Goal: Complete application form

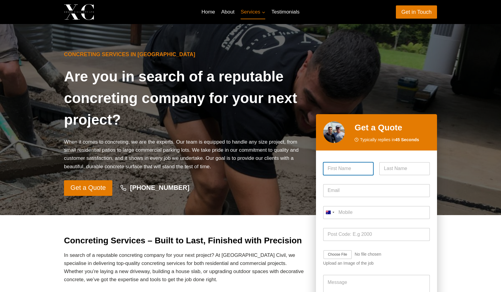
click at [352, 170] on input "First" at bounding box center [348, 168] width 50 height 13
type input "Melody"
type input "[PERSON_NAME]"
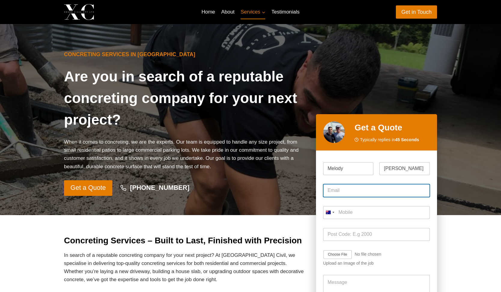
type input "[EMAIL_ADDRESS][DOMAIN_NAME]"
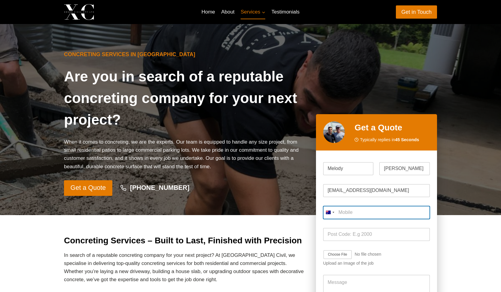
type input "0413 586 800"
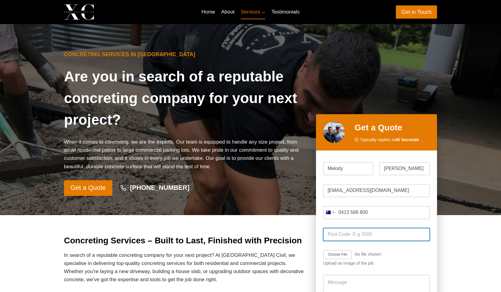
type input "2049"
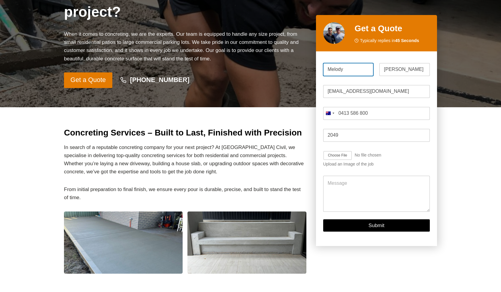
scroll to position [151, 0]
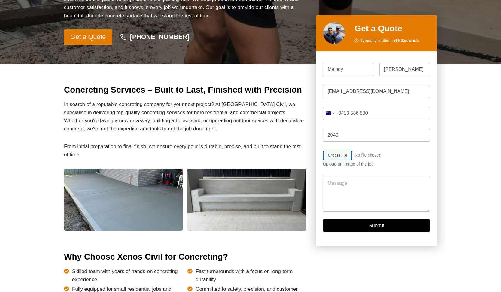
click at [340, 154] on input "Job Image Upload" at bounding box center [355, 156] width 64 height 10
type input "C:\fakepath\08080dac-a2bb-48a9-b008-17e9c909f3b0.JPG"
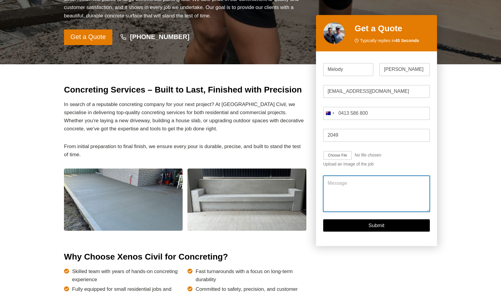
click at [360, 186] on textarea "Message" at bounding box center [376, 194] width 107 height 36
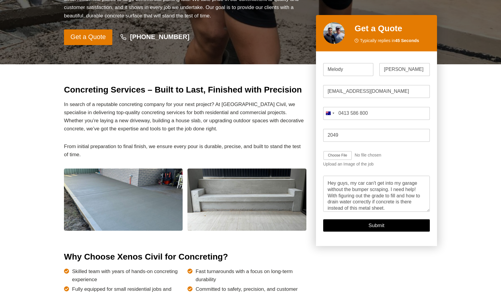
click at [391, 212] on div "Message Hey guys, my car can't get into my garage without the bumper scraping. …" at bounding box center [376, 194] width 107 height 45
click at [392, 208] on textarea "Hey guys, my car can't get into my garage without the bumper scraping. I need h…" at bounding box center [376, 194] width 107 height 36
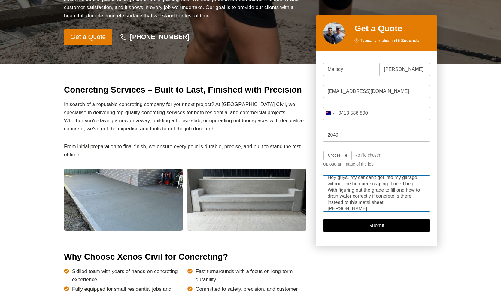
type textarea "Hey guys, my car can't get into my garage without the bumper scraping. I need h…"
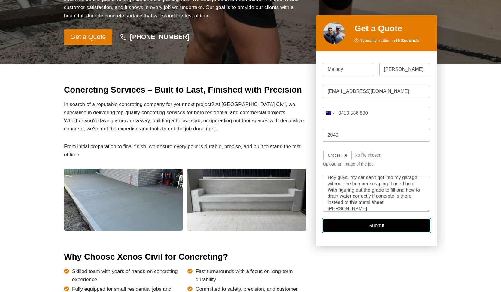
click at [369, 223] on button "Submit" at bounding box center [376, 226] width 107 height 12
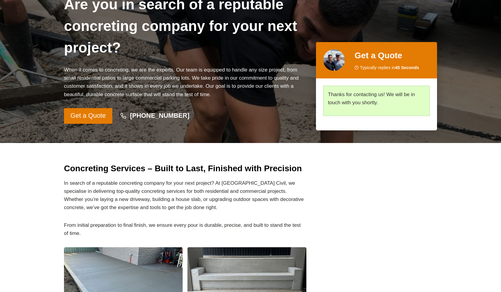
scroll to position [0, 0]
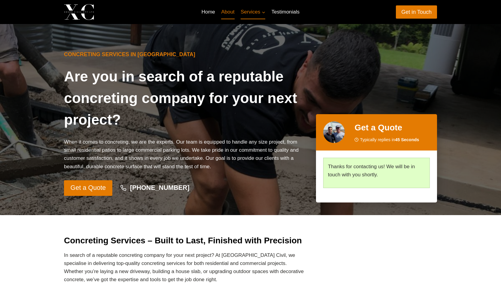
click at [226, 13] on link "About" at bounding box center [228, 12] width 20 height 14
